Goal: Task Accomplishment & Management: Manage account settings

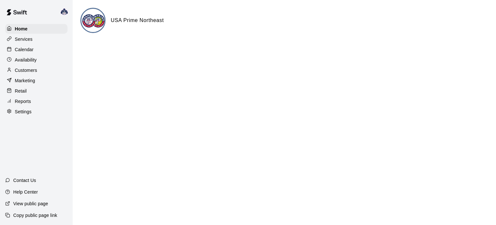
click at [27, 112] on p "Settings" at bounding box center [23, 111] width 17 height 6
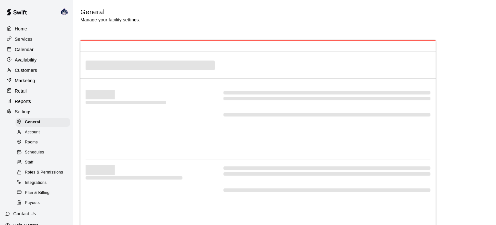
click at [35, 171] on span "Roles & Permissions" at bounding box center [44, 172] width 38 height 6
select select "**"
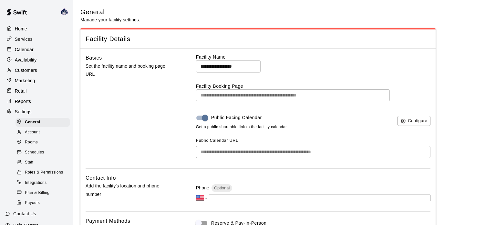
scroll to position [1290, 0]
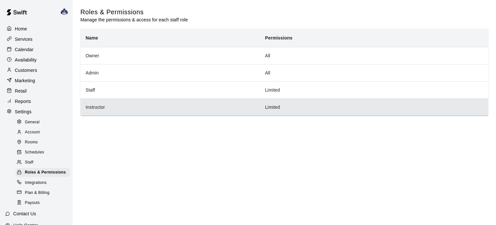
click at [134, 107] on th "Instructor" at bounding box center [170, 106] width 180 height 17
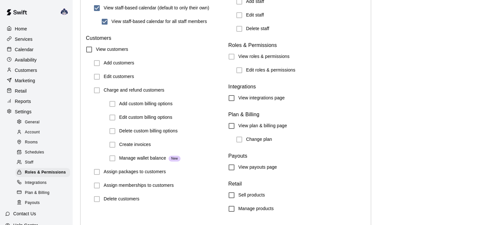
scroll to position [755, 0]
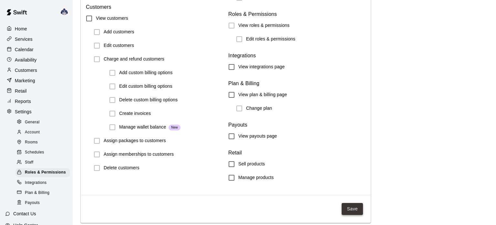
click at [353, 207] on button "Save" at bounding box center [352, 209] width 21 height 12
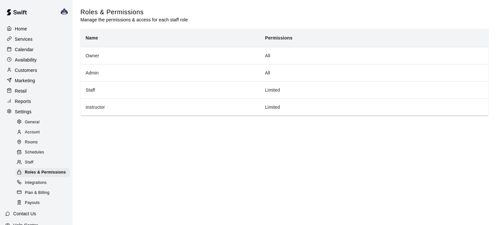
click at [406, 122] on main "Roles & Permissions Manage the permissions & access for each staff role Name Pe…" at bounding box center [285, 66] width 424 height 133
